Goal: Task Accomplishment & Management: Manage account settings

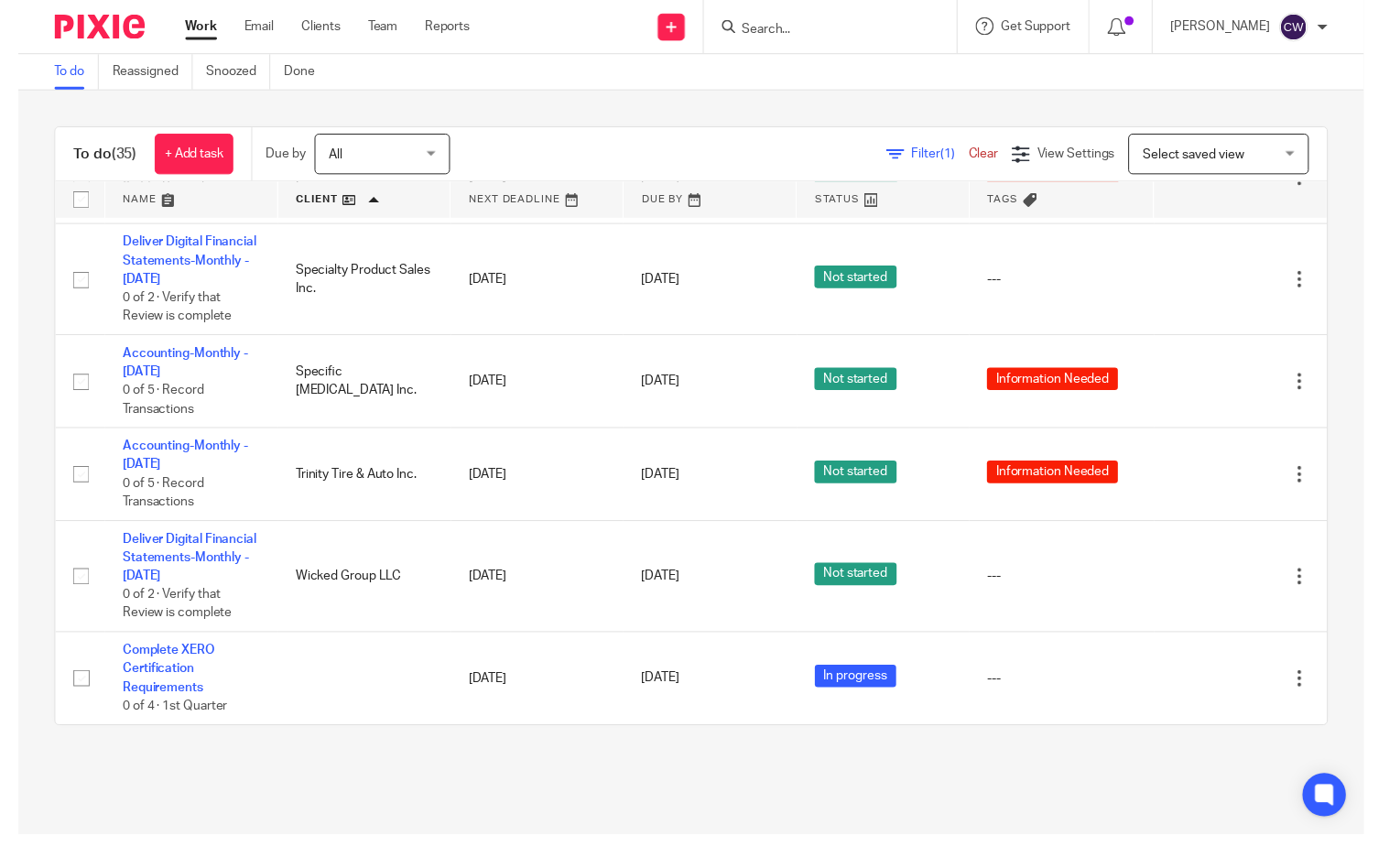
scroll to position [2939, 0]
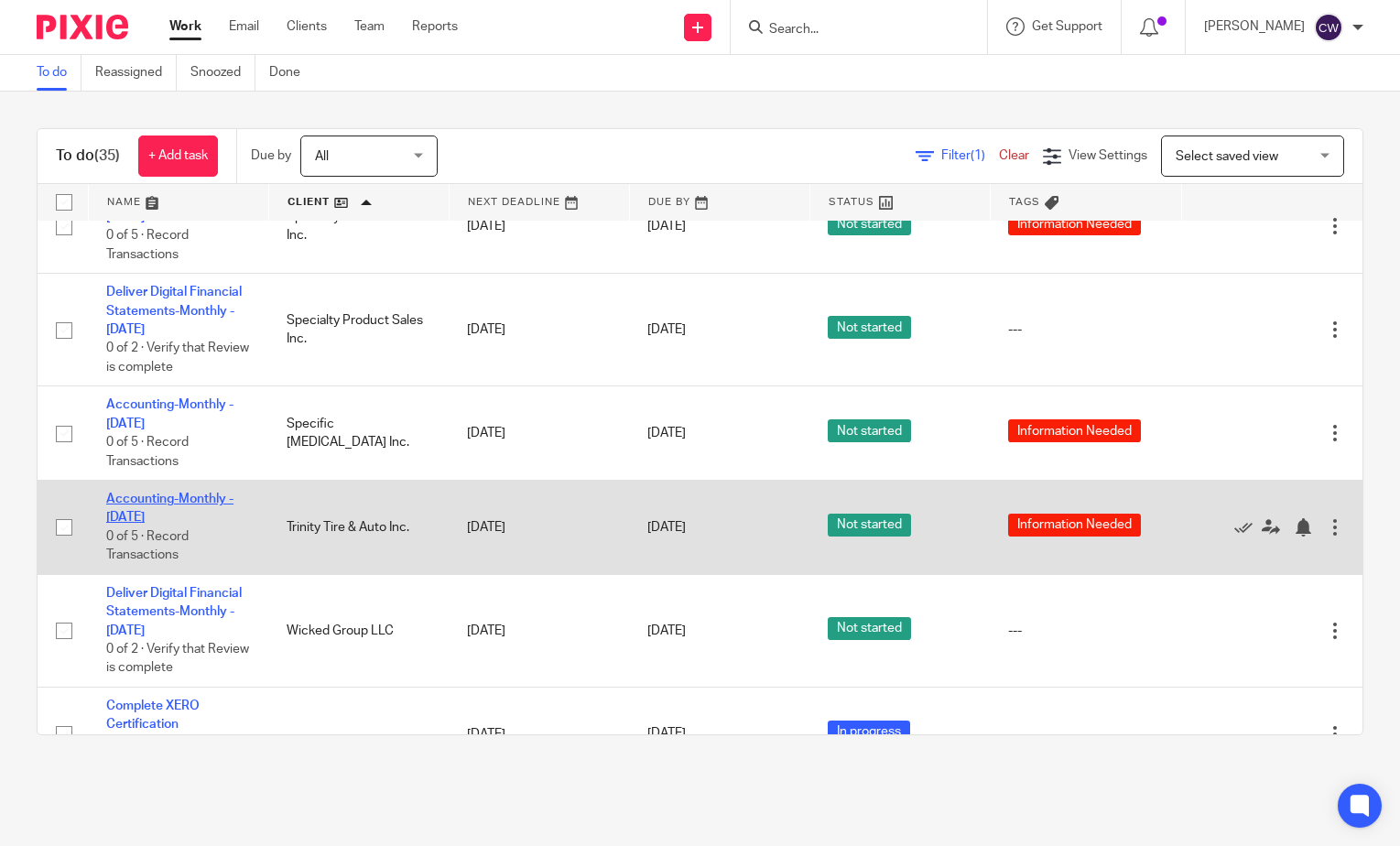
click at [144, 516] on link "Accounting-Monthly - [DATE]" at bounding box center [170, 508] width 127 height 31
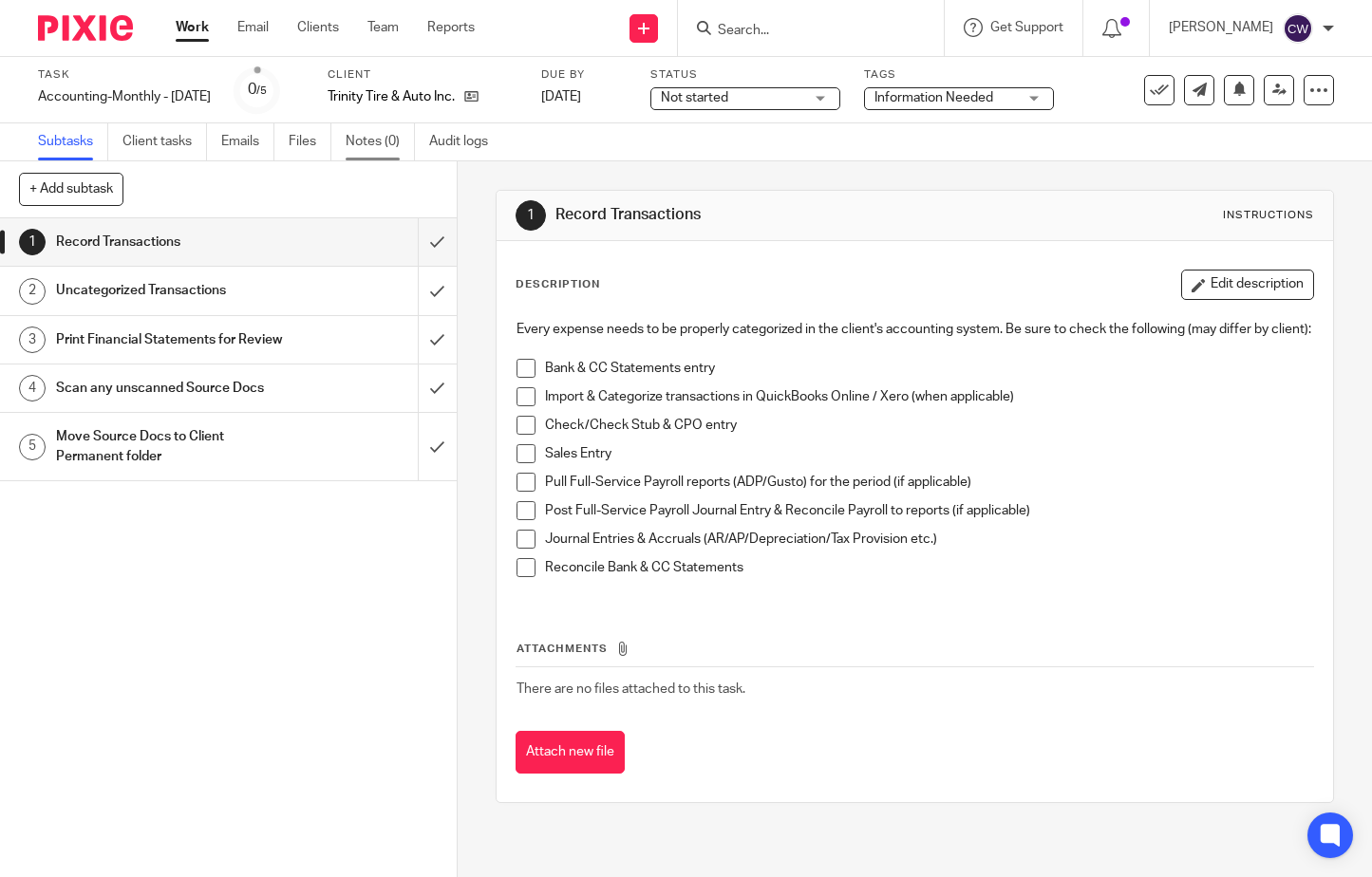
click at [382, 144] on link "Notes (0)" at bounding box center [380, 142] width 69 height 37
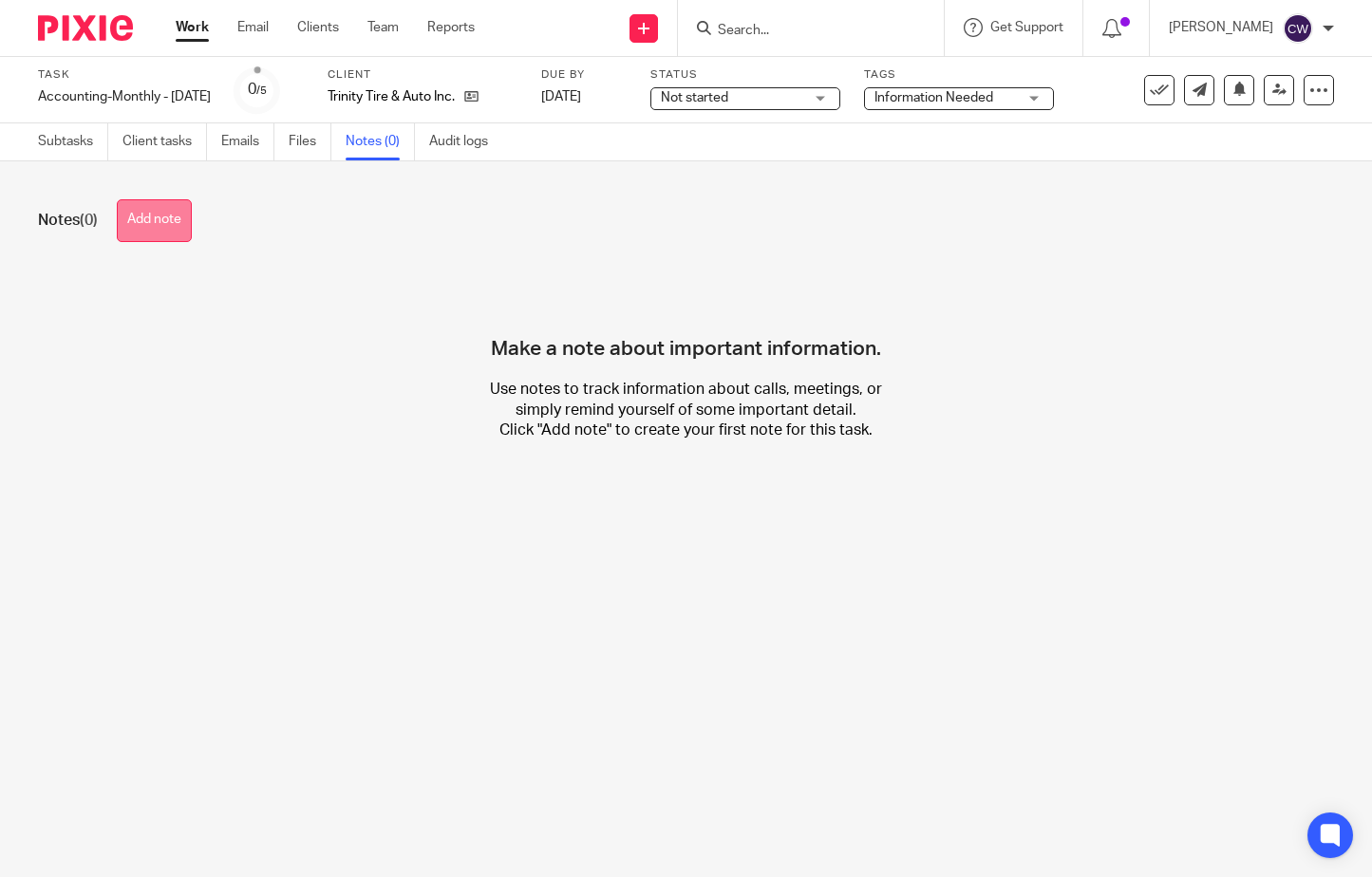
click at [145, 219] on button "Add note" at bounding box center [154, 221] width 75 height 43
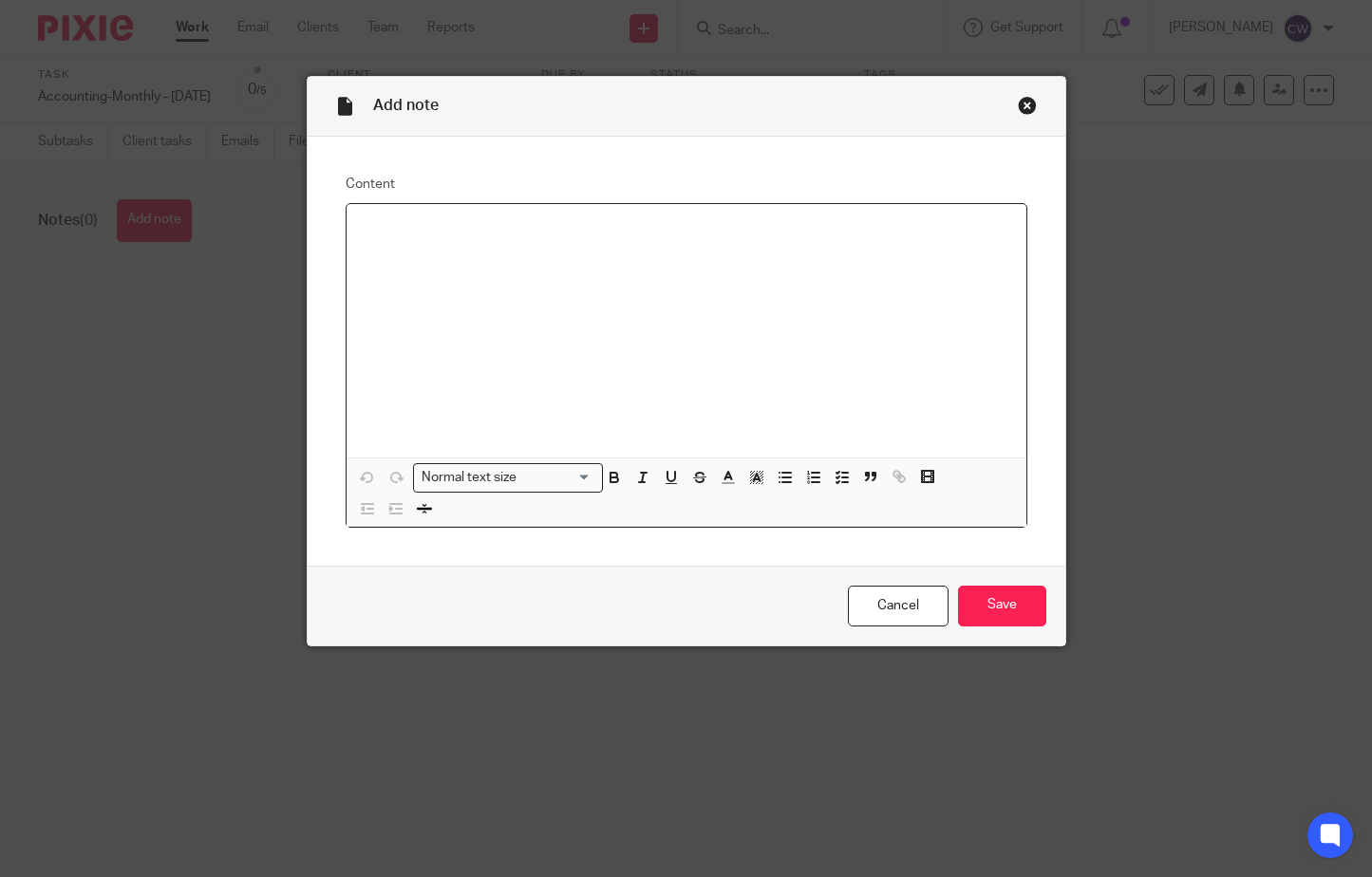
click at [407, 247] on div at bounding box center [686, 331] width 681 height 254
click at [996, 604] on input "Save" at bounding box center [1002, 605] width 88 height 41
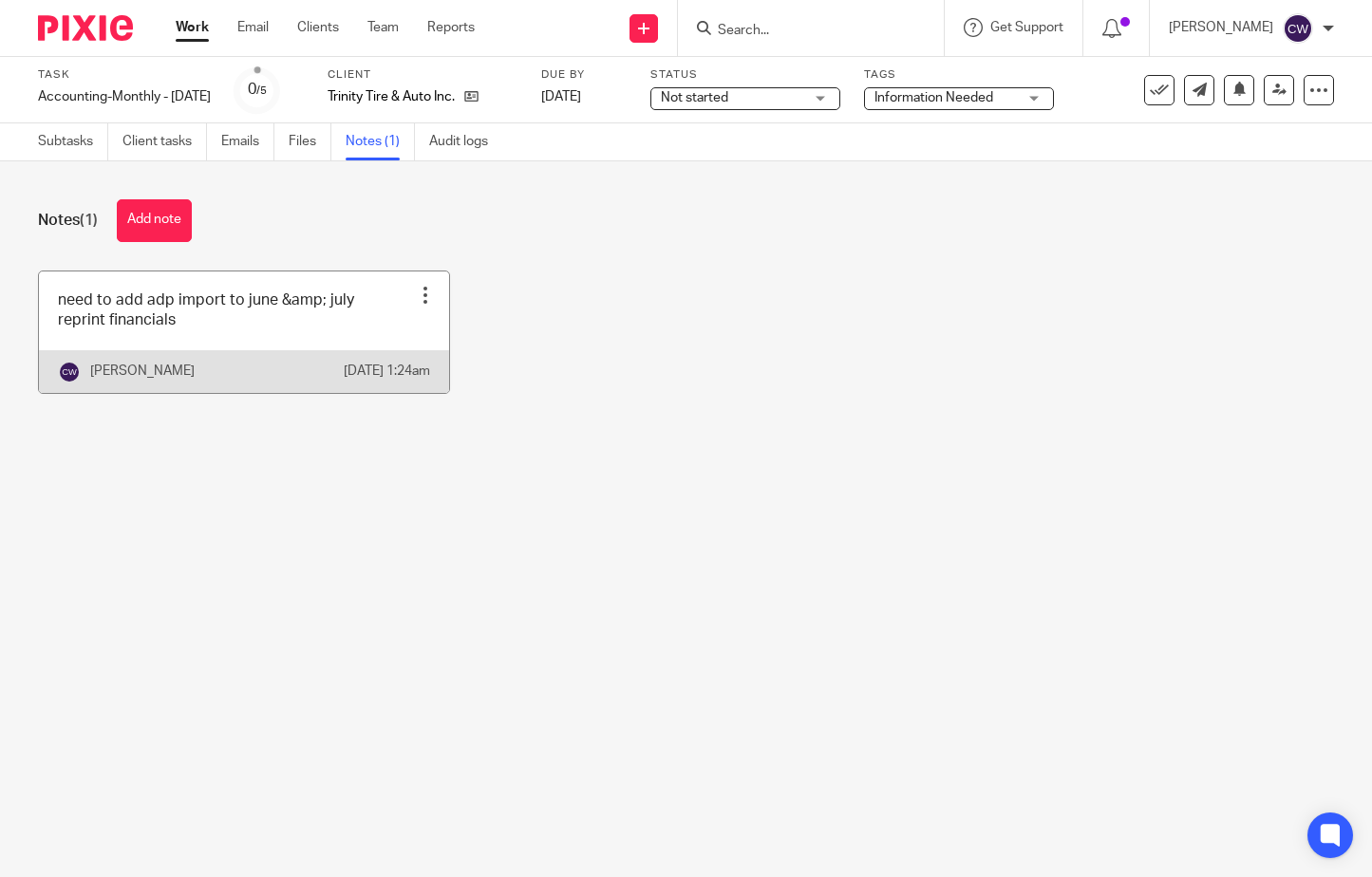
click at [421, 290] on div at bounding box center [425, 295] width 19 height 19
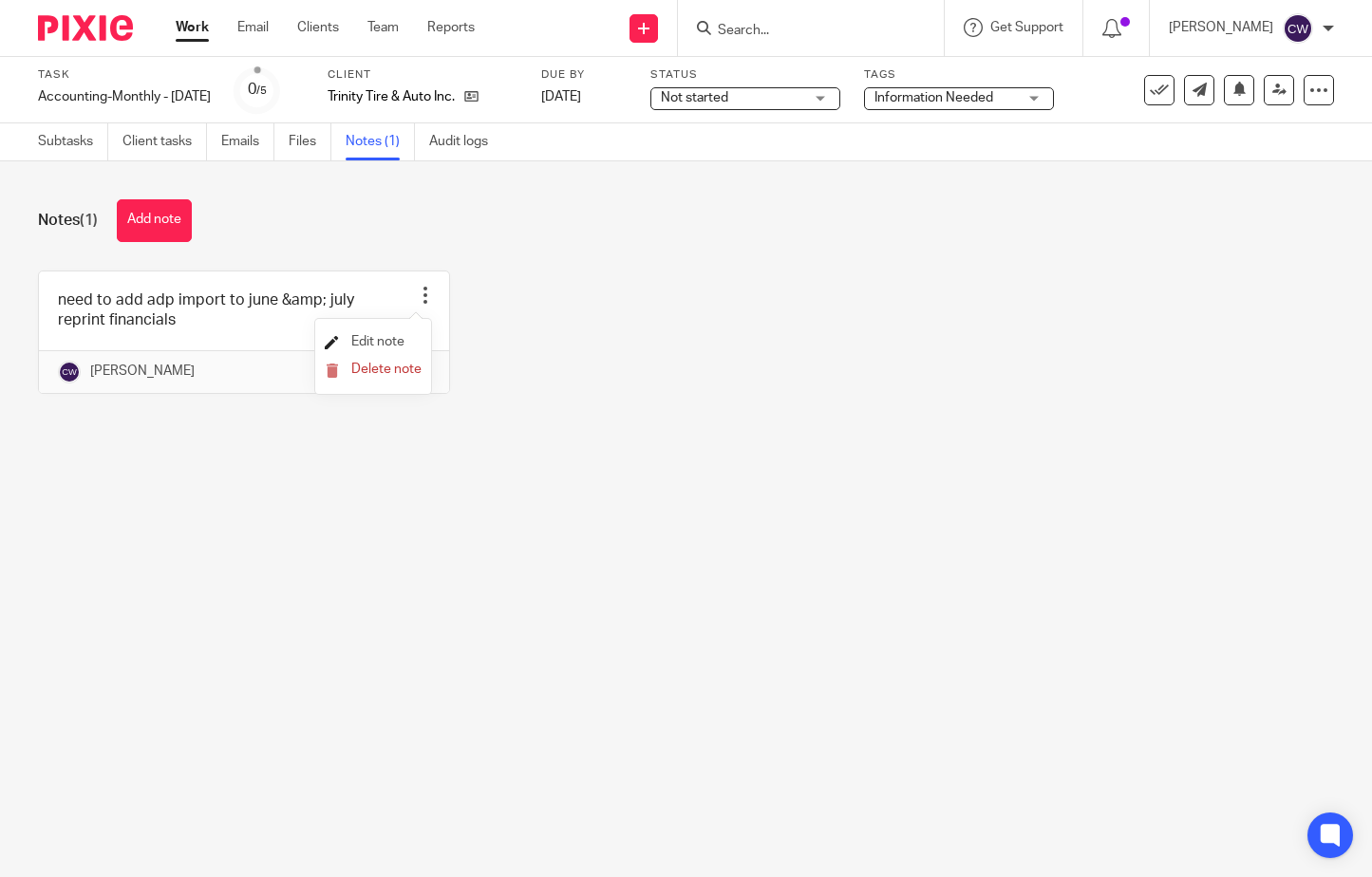
click at [383, 339] on span "Edit note" at bounding box center [378, 342] width 53 height 13
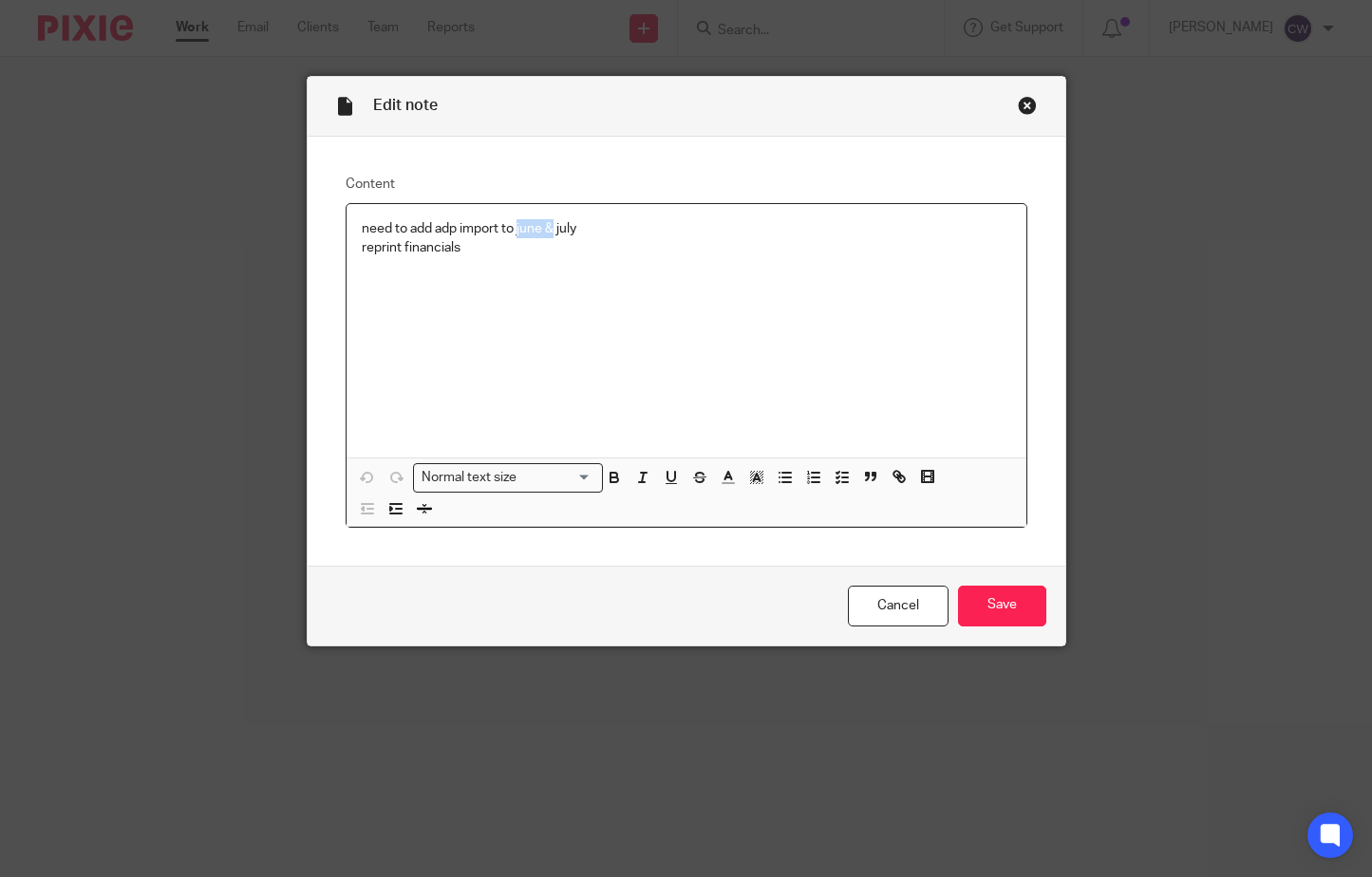
drag, startPoint x: 548, startPoint y: 226, endPoint x: 511, endPoint y: 230, distance: 37.2
click at [511, 230] on p "need to add adp import to june & july" at bounding box center [686, 229] width 650 height 19
drag, startPoint x: 457, startPoint y: 247, endPoint x: 314, endPoint y: 248, distance: 143.0
click at [315, 248] on div "Content need to add adp import to july reprint financials Normal text size Load…" at bounding box center [686, 352] width 757 height 430
click at [990, 606] on input "Save" at bounding box center [1002, 605] width 88 height 41
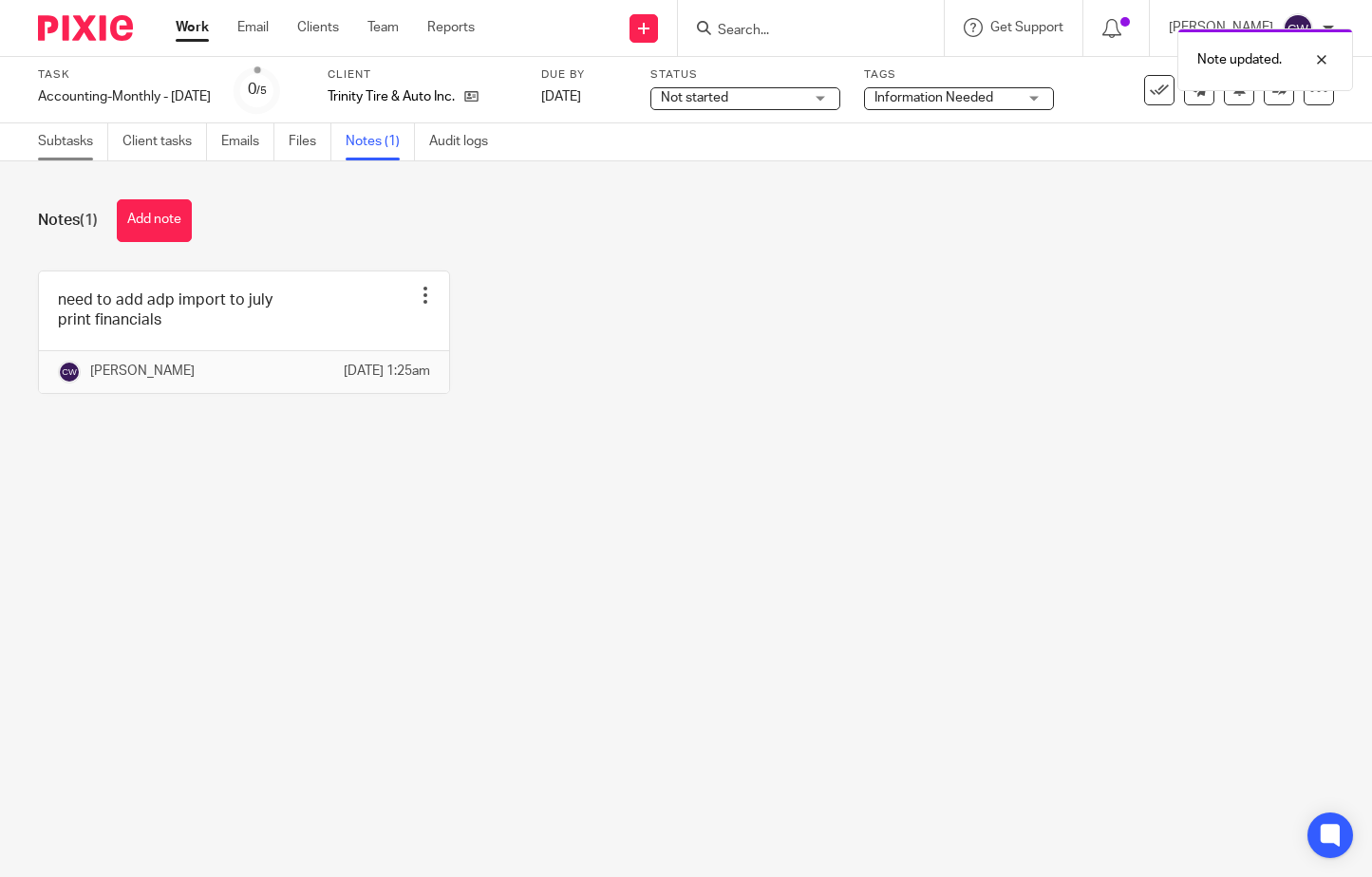
click at [64, 138] on link "Subtasks" at bounding box center [73, 142] width 70 height 37
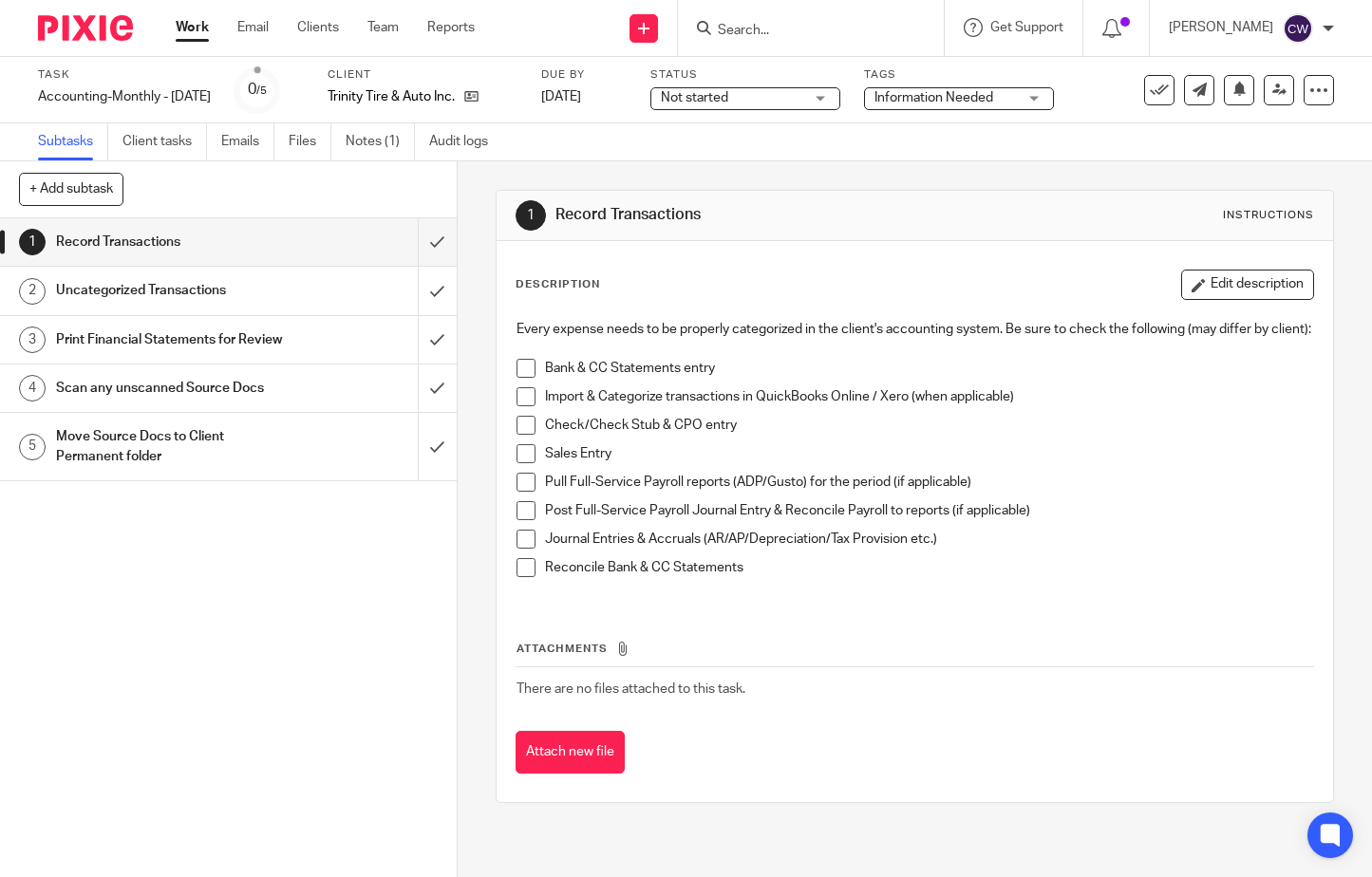
click at [521, 378] on span at bounding box center [526, 368] width 19 height 19
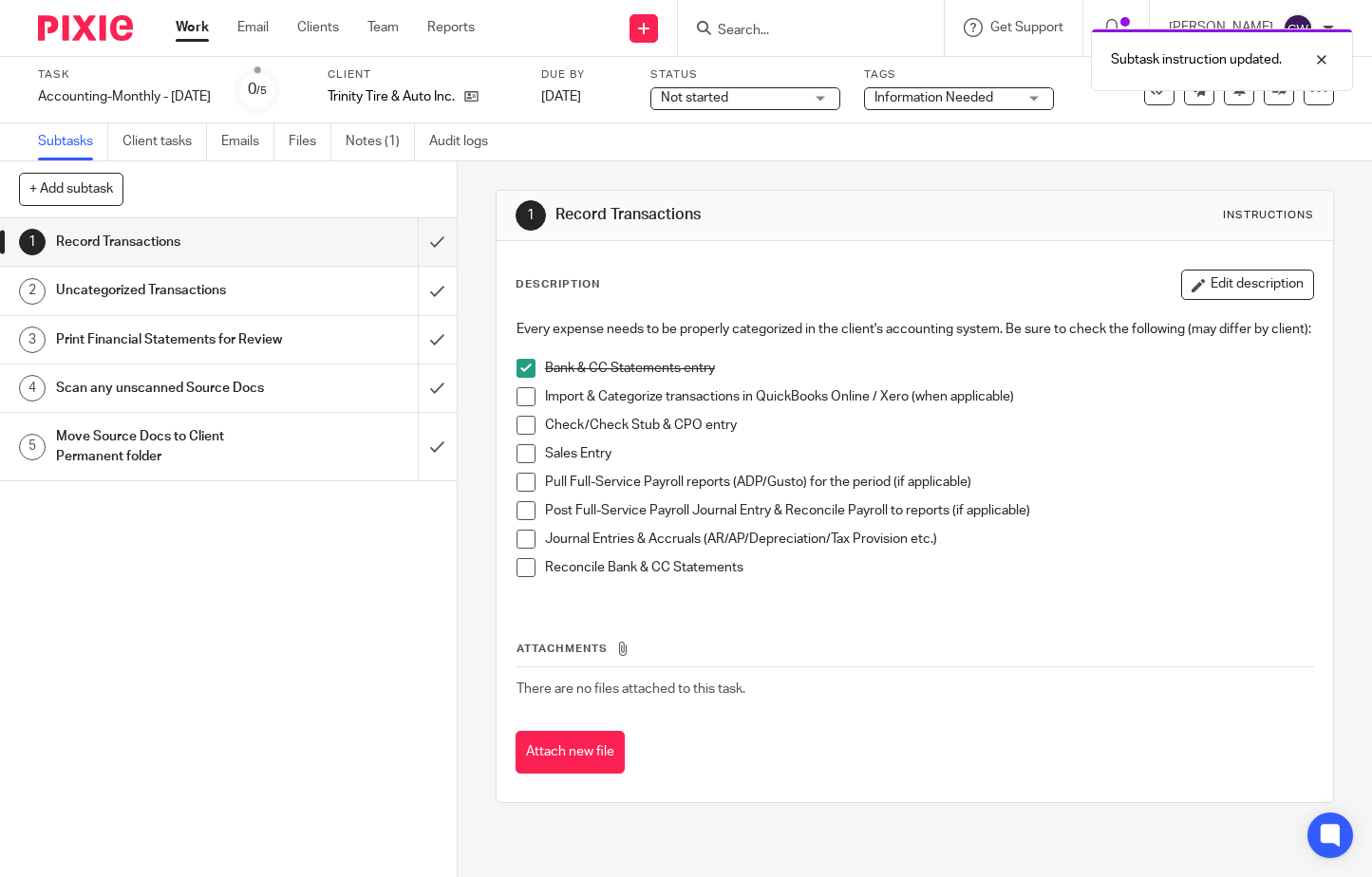
click at [524, 407] on span at bounding box center [526, 397] width 19 height 19
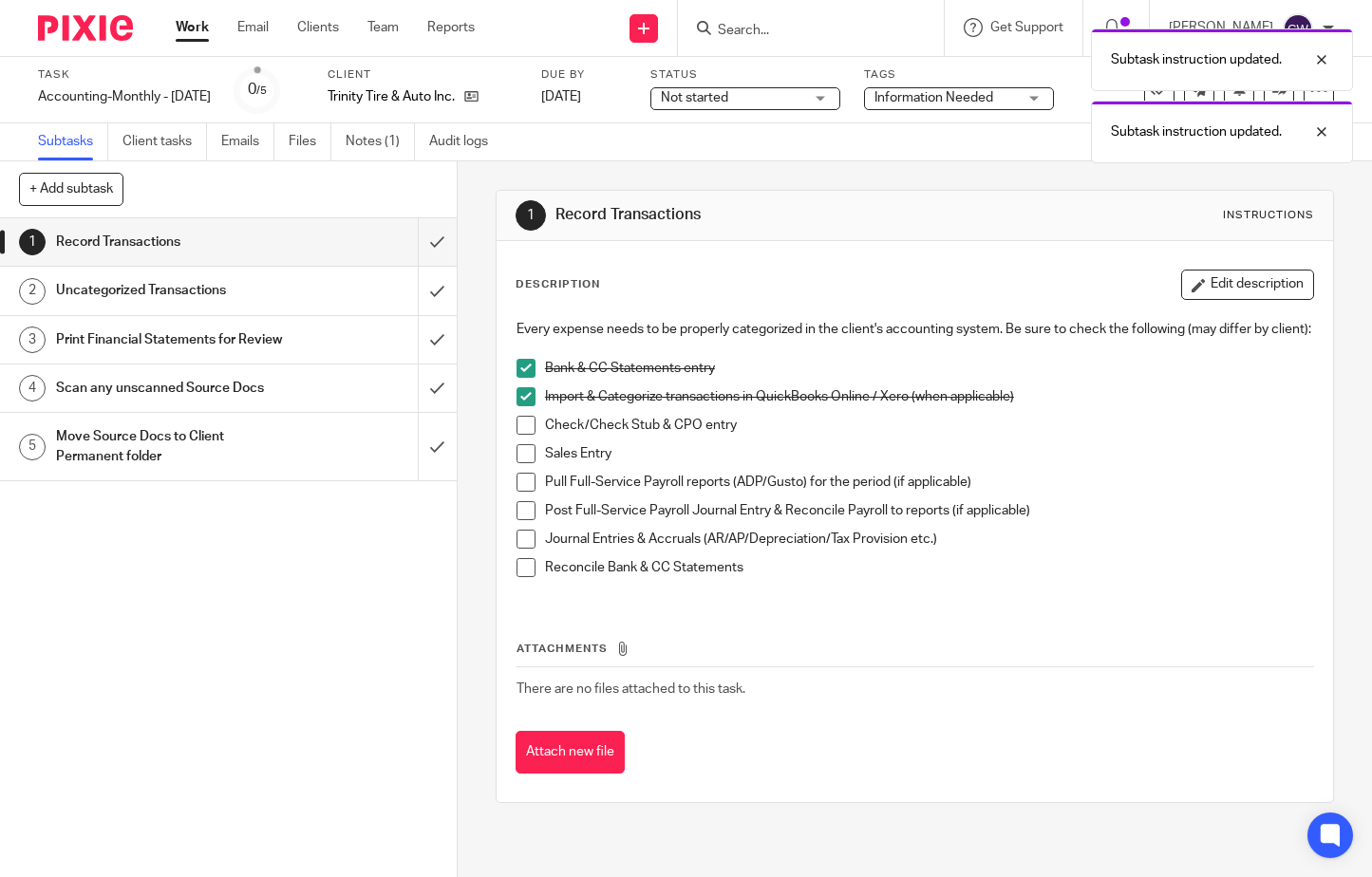
click at [517, 435] on span at bounding box center [526, 425] width 19 height 19
click at [523, 463] on span at bounding box center [526, 453] width 19 height 19
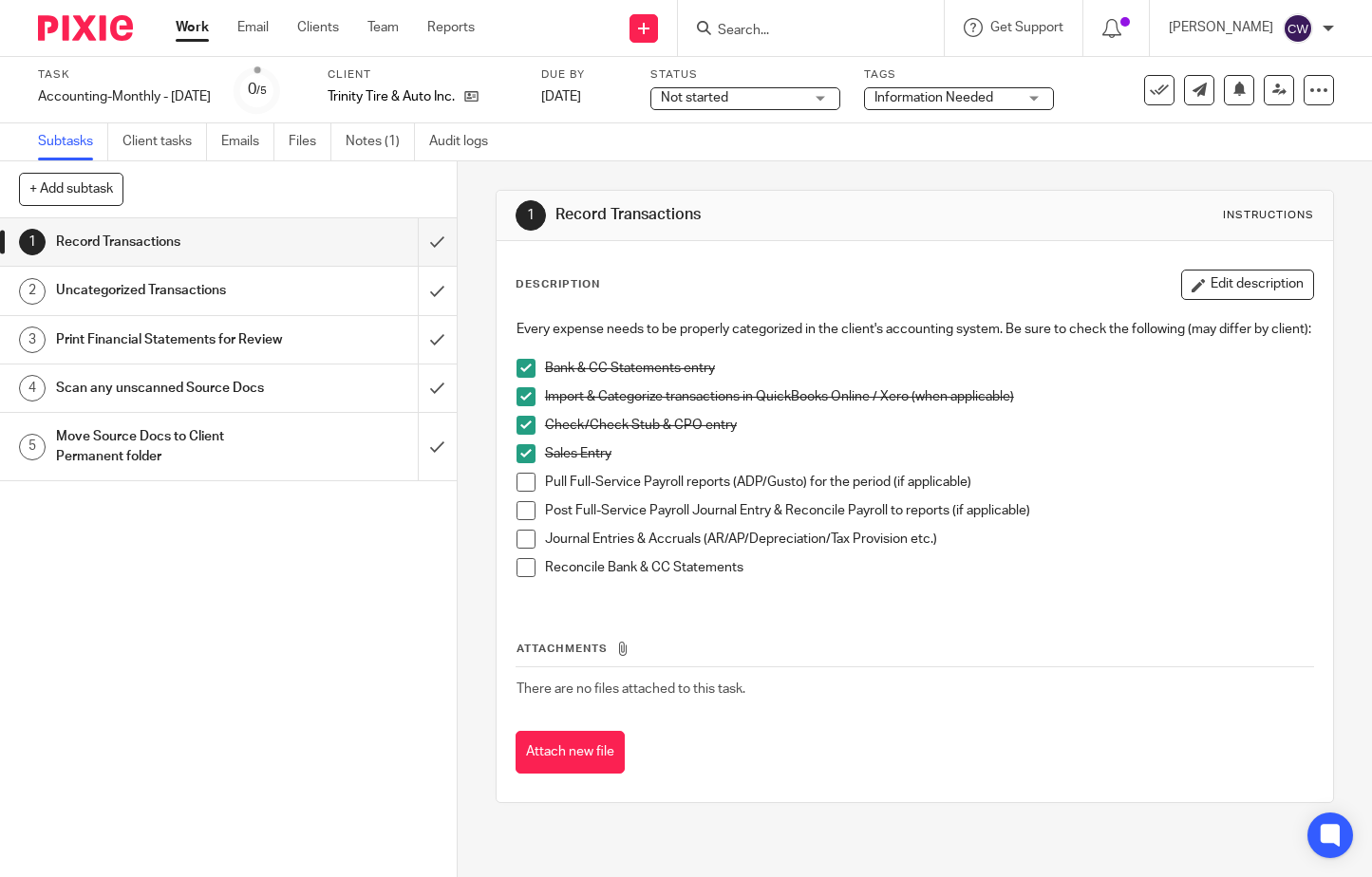
click at [528, 548] on span at bounding box center [526, 538] width 19 height 19
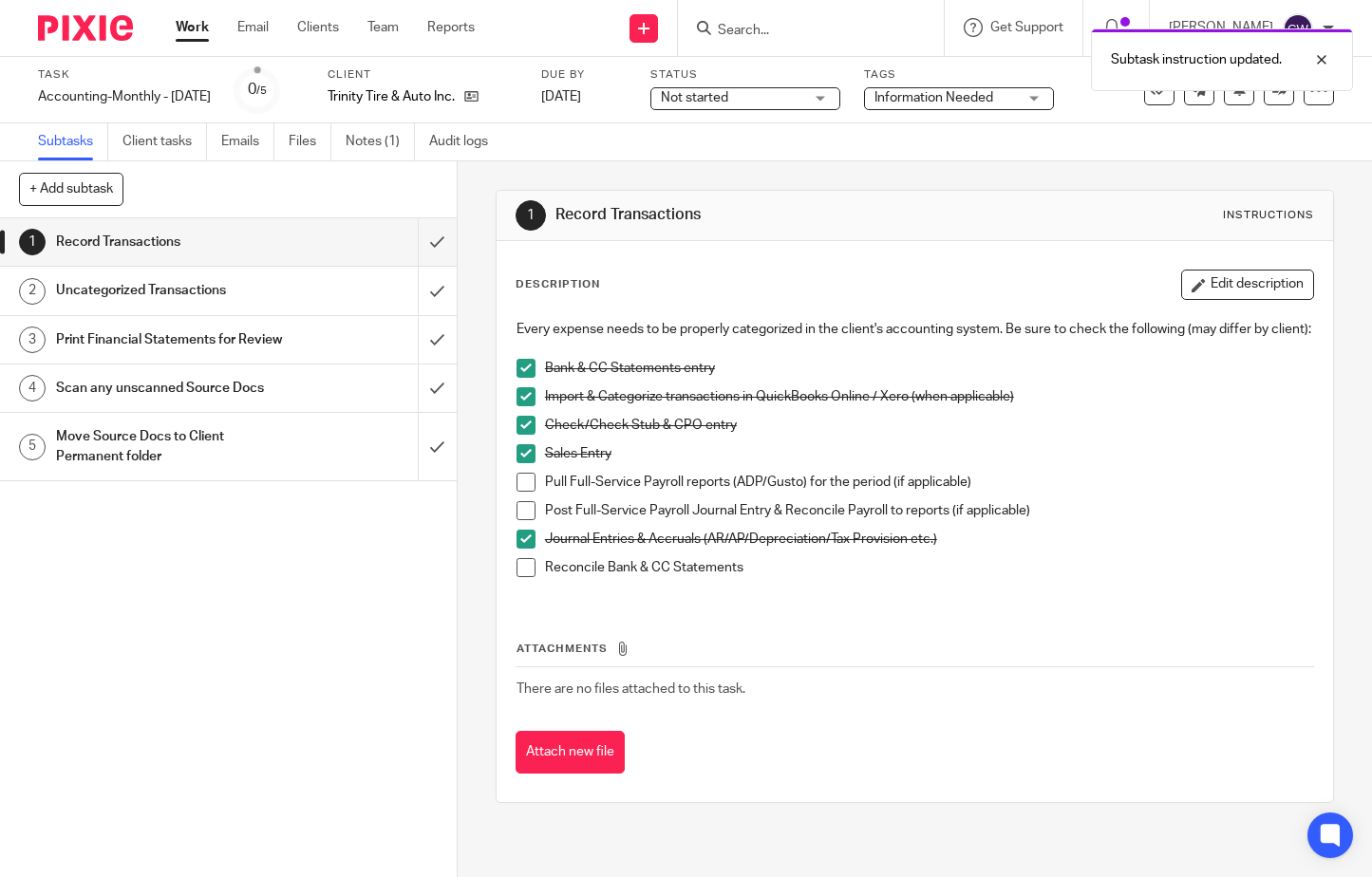
click at [519, 577] on span at bounding box center [526, 567] width 19 height 19
